Goal: Find specific fact: Find specific fact

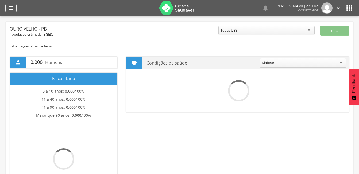
click at [11, 8] on icon "" at bounding box center [11, 8] width 6 height 6
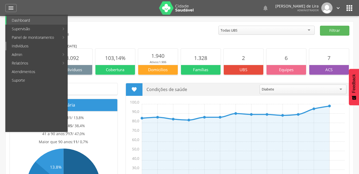
click at [26, 46] on link "Indivíduos" at bounding box center [36, 46] width 61 height 9
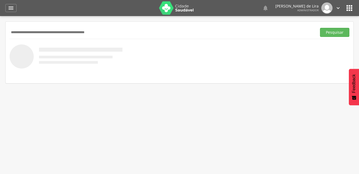
click at [45, 32] on input "text" at bounding box center [162, 32] width 305 height 9
click at [345, 32] on button "Pesquisar" at bounding box center [334, 32] width 29 height 9
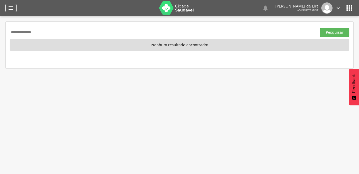
click at [14, 12] on div "" at bounding box center [10, 8] width 11 height 8
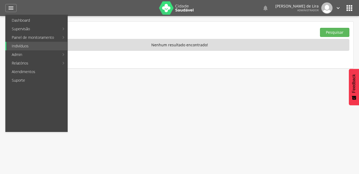
click at [212, 75] on div " Supervisão  Distritos  Ubs adicionar ubs  Coordenador: - Ouro Velho / [GEO…" at bounding box center [179, 103] width 359 height 174
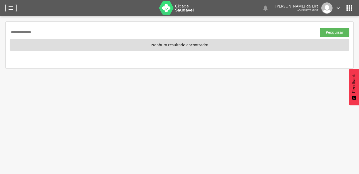
click at [16, 6] on div "" at bounding box center [10, 8] width 11 height 8
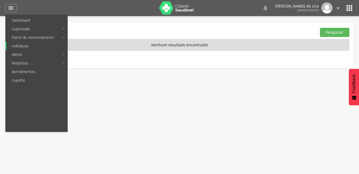
click at [25, 47] on link "Indivíduos" at bounding box center [36, 46] width 61 height 9
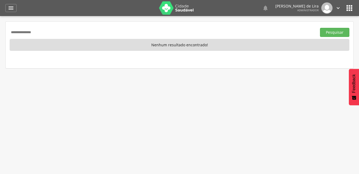
click at [68, 31] on input "**********" at bounding box center [162, 32] width 305 height 9
type input "*"
click at [338, 32] on button "Pesquisar" at bounding box center [334, 32] width 29 height 9
click at [58, 32] on input "*********" at bounding box center [162, 32] width 305 height 9
type input "*"
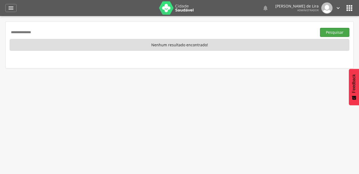
type input "**********"
click at [337, 30] on button "Pesquisar" at bounding box center [334, 32] width 29 height 9
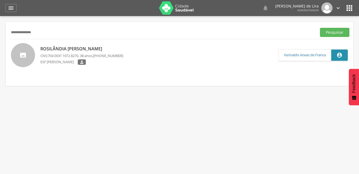
click at [63, 49] on p "Rosilândia [PERSON_NAME]" at bounding box center [81, 49] width 83 height 6
type input "**********"
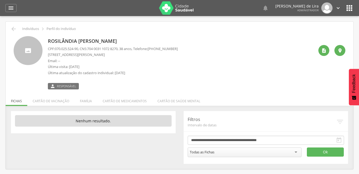
drag, startPoint x: 115, startPoint y: 39, endPoint x: 47, endPoint y: 37, distance: 67.9
click at [47, 37] on div "Rosilândia [PERSON_NAME] CPF: 070.025.524-90 , CNS: [PHONE_NUMBER] , 38 anos, T…" at bounding box center [179, 62] width 331 height 53
copy p "Rosilândia [PERSON_NAME]"
drag, startPoint x: 80, startPoint y: 48, endPoint x: 55, endPoint y: 48, distance: 25.1
click at [55, 48] on p "CPF: 070.025.524-90 , CNS: [PHONE_NUMBER] , 38 anos, Telefone: [PHONE_NUMBER]" at bounding box center [113, 48] width 130 height 5
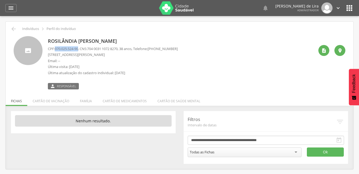
copy p "070.025.524-90"
drag, startPoint x: 123, startPoint y: 48, endPoint x: 89, endPoint y: 48, distance: 33.7
click at [89, 48] on p "CPF: 070.025.524-90 , CNS: [PHONE_NUMBER] , 38 anos, Telefone: [PHONE_NUMBER]" at bounding box center [113, 48] width 130 height 5
copy p "704 0031 1072 8270"
